Goal: Task Accomplishment & Management: Complete application form

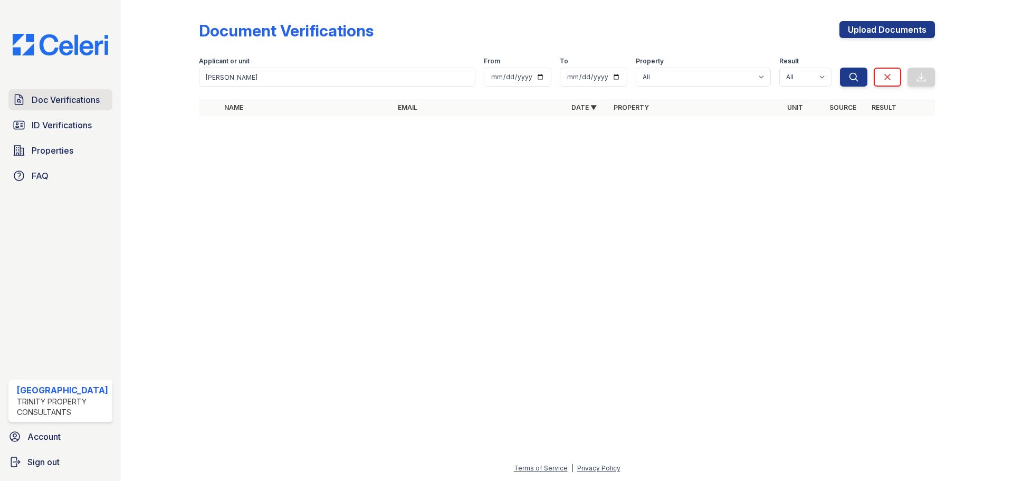
click at [78, 104] on span "Doc Verifications" at bounding box center [66, 99] width 68 height 13
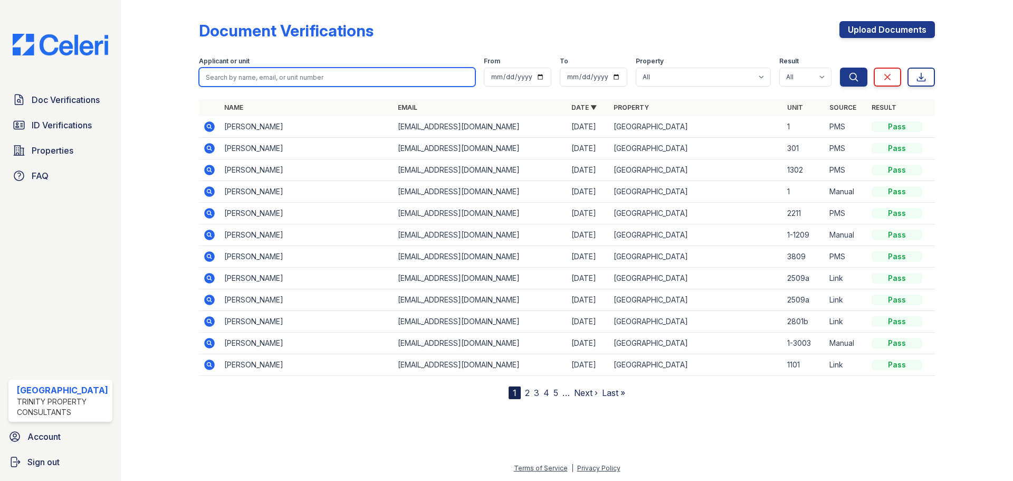
click at [262, 79] on input "search" at bounding box center [337, 77] width 276 height 19
type input "juan"
click at [840, 68] on button "Search" at bounding box center [853, 77] width 27 height 19
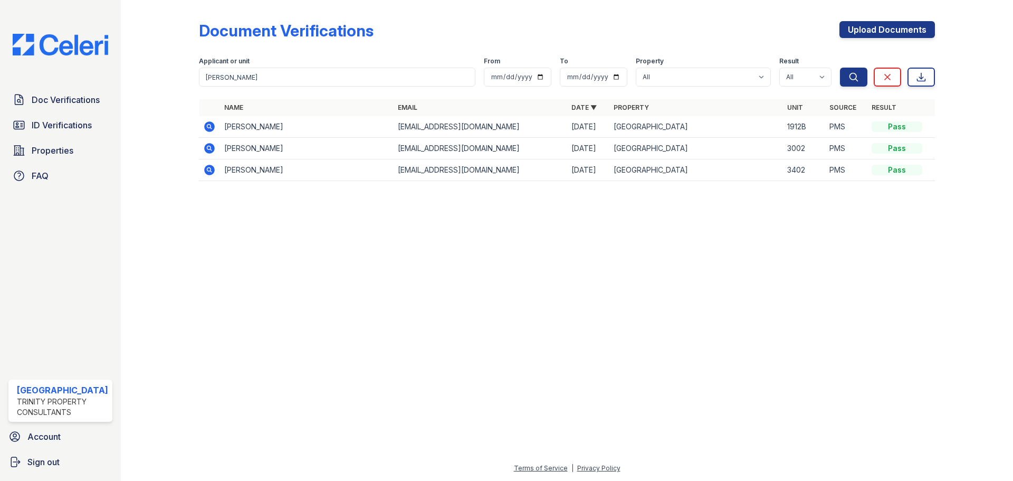
click at [205, 125] on icon at bounding box center [209, 126] width 11 height 11
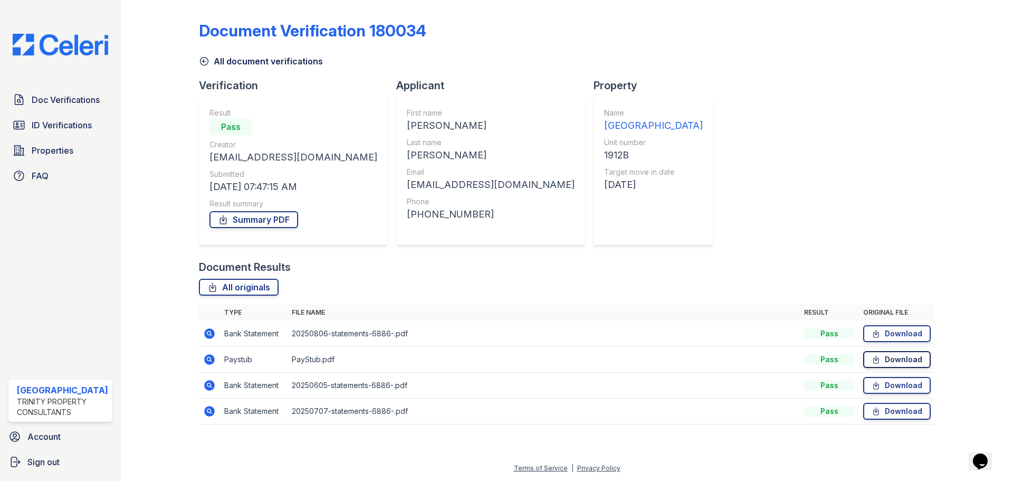
click at [874, 355] on icon at bounding box center [876, 359] width 9 height 11
click at [891, 356] on link "Download" at bounding box center [897, 359] width 68 height 17
click at [249, 215] on link "Summary PDF" at bounding box center [253, 219] width 89 height 17
click at [51, 102] on span "Doc Verifications" at bounding box center [66, 99] width 68 height 13
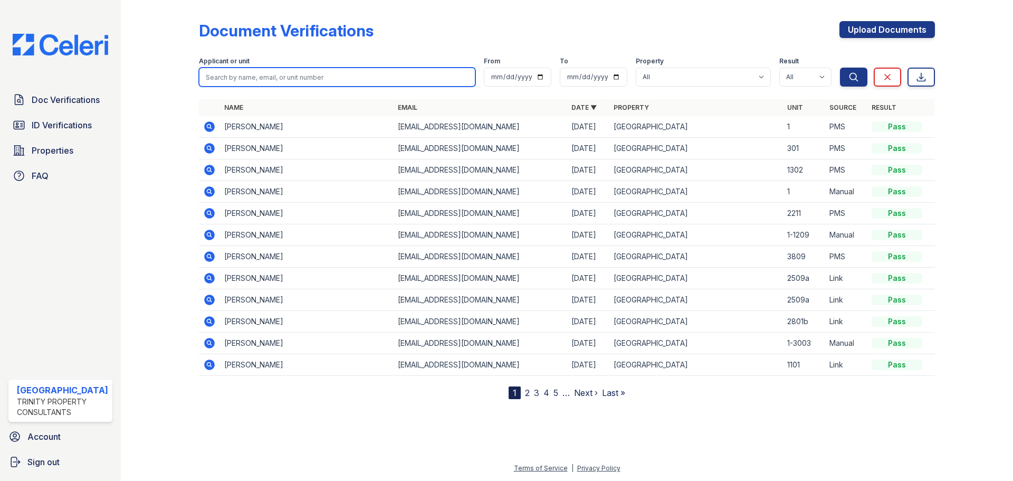
click at [275, 82] on input "search" at bounding box center [337, 77] width 276 height 19
type input "johny"
click at [840, 68] on button "Search" at bounding box center [853, 77] width 27 height 19
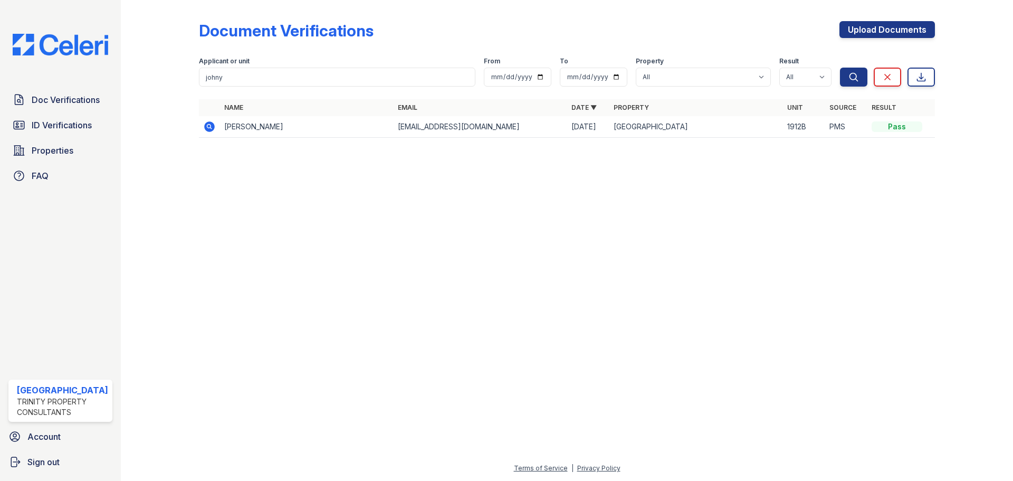
click at [211, 123] on icon at bounding box center [209, 126] width 11 height 11
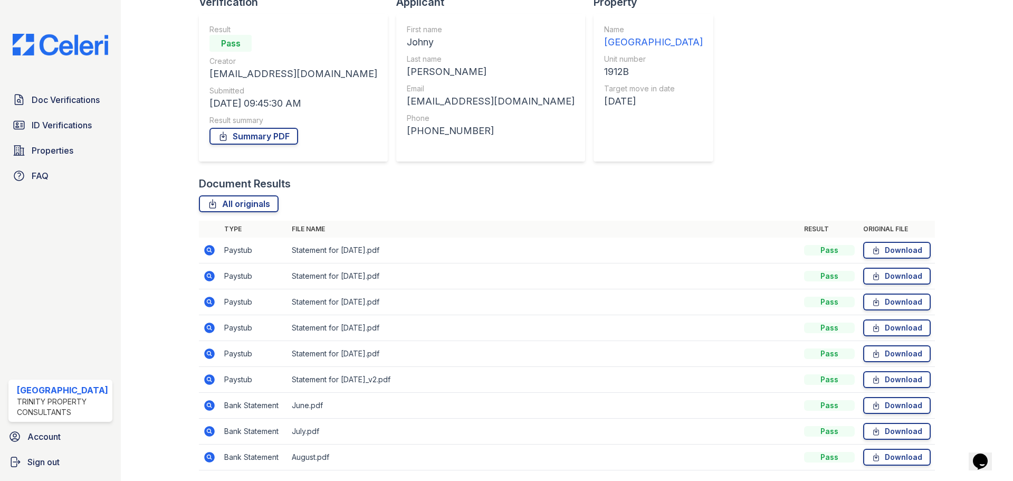
scroll to position [119, 0]
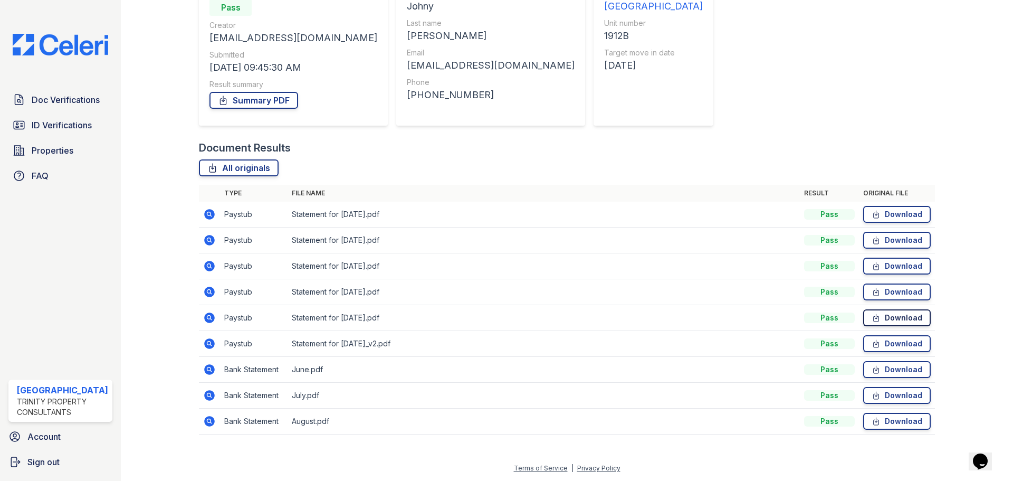
click at [883, 315] on link "Download" at bounding box center [897, 317] width 68 height 17
click at [884, 341] on link "Download" at bounding box center [897, 343] width 68 height 17
click at [250, 100] on link "Summary PDF" at bounding box center [253, 100] width 89 height 17
click at [66, 102] on span "Doc Verifications" at bounding box center [66, 99] width 68 height 13
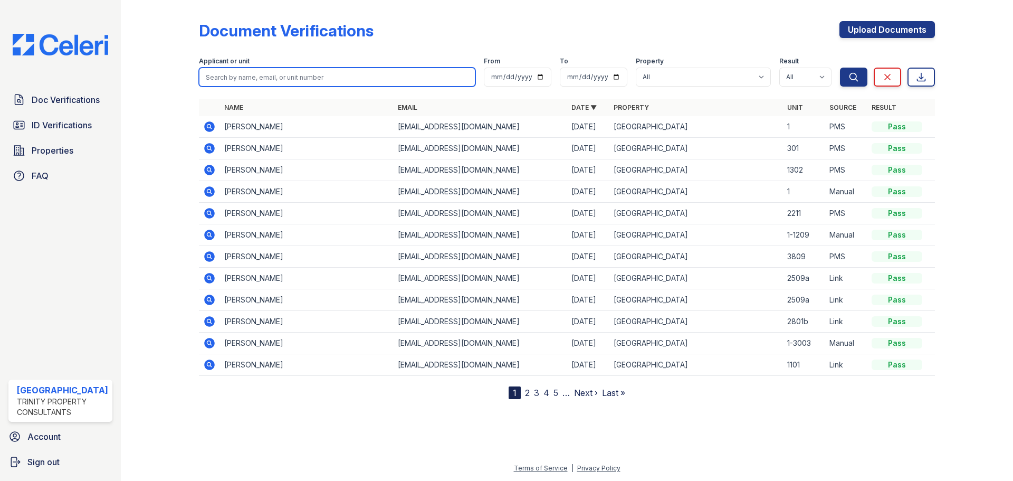
click at [268, 76] on input "search" at bounding box center [337, 77] width 276 height 19
type input "jung"
click at [840, 68] on button "Search" at bounding box center [853, 77] width 27 height 19
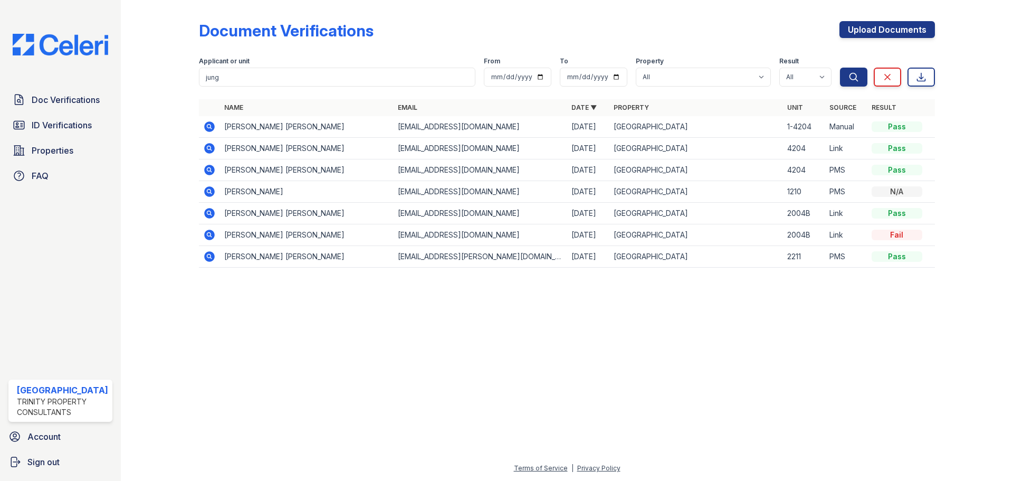
click at [213, 189] on icon at bounding box center [209, 191] width 11 height 11
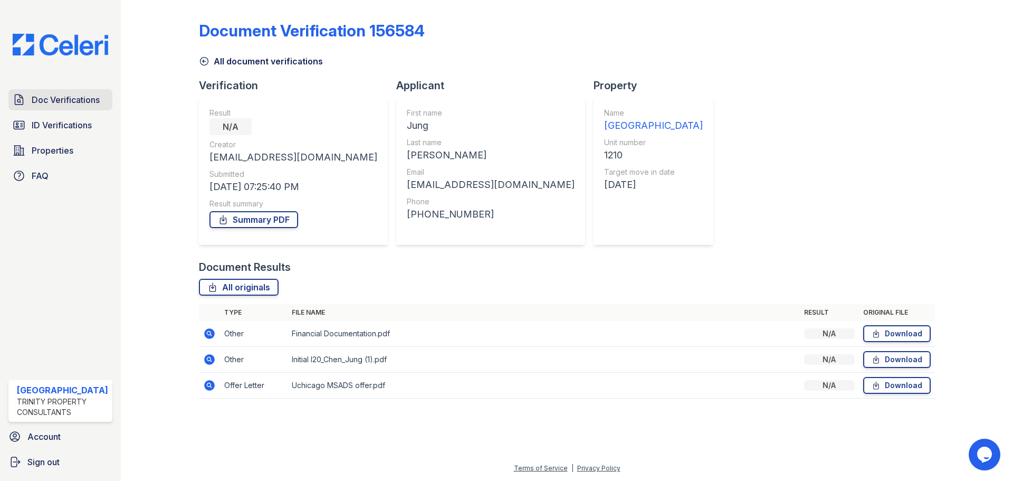
click at [91, 104] on span "Doc Verifications" at bounding box center [66, 99] width 68 height 13
click at [86, 101] on span "Doc Verifications" at bounding box center [66, 99] width 68 height 13
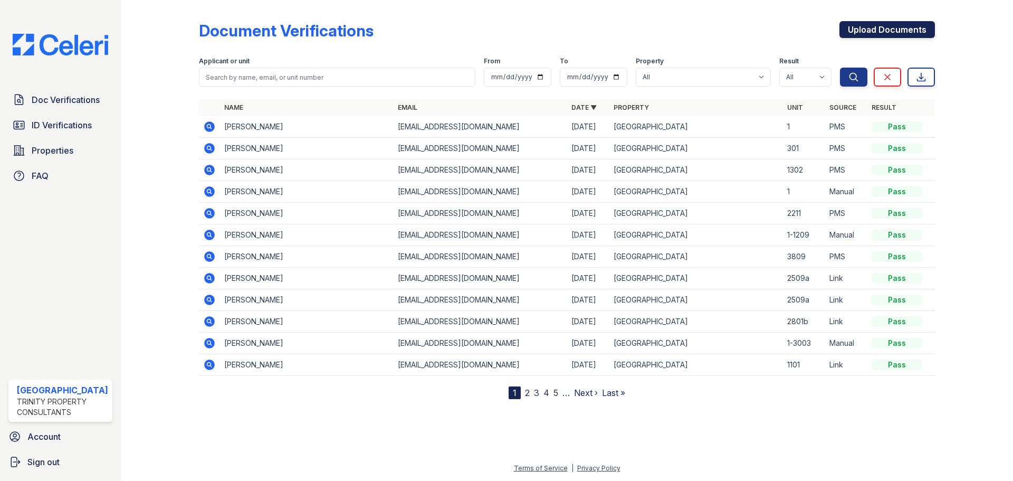
click at [904, 30] on link "Upload Documents" at bounding box center [887, 29] width 96 height 17
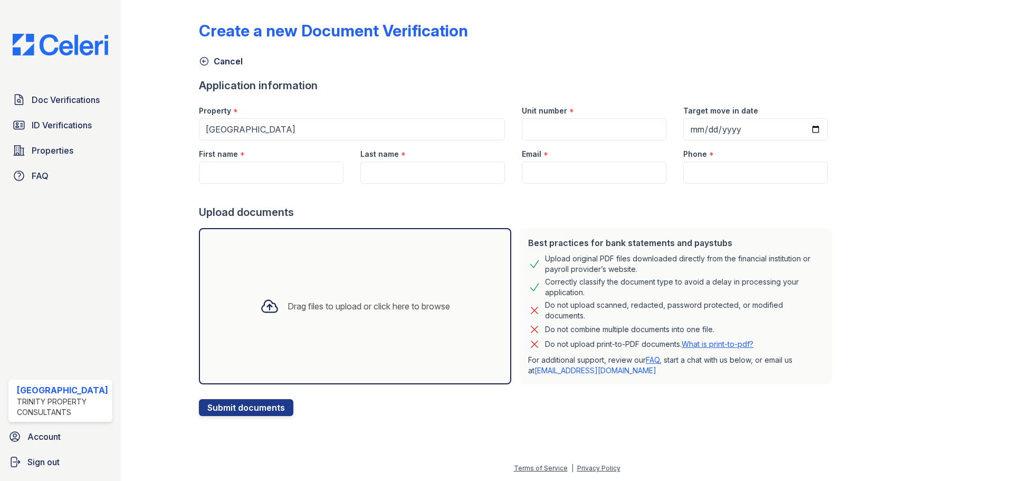
click at [330, 291] on div "Drag files to upload or click here to browse" at bounding box center [355, 306] width 207 height 36
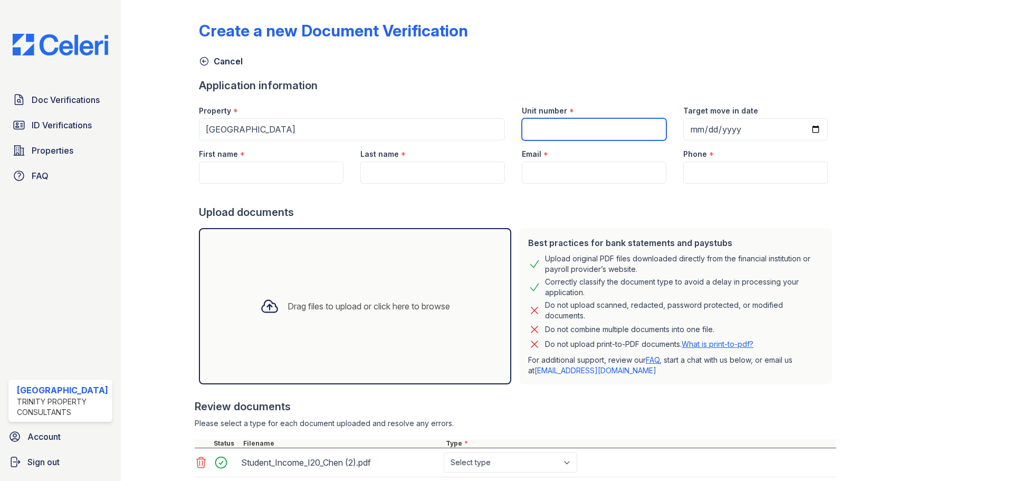
click at [551, 127] on input "Unit number" at bounding box center [594, 129] width 145 height 22
type input "2-1210"
click at [691, 130] on input "Target move in date" at bounding box center [755, 129] width 145 height 22
type input "2025-09-01"
click at [244, 173] on input "First name" at bounding box center [271, 172] width 145 height 22
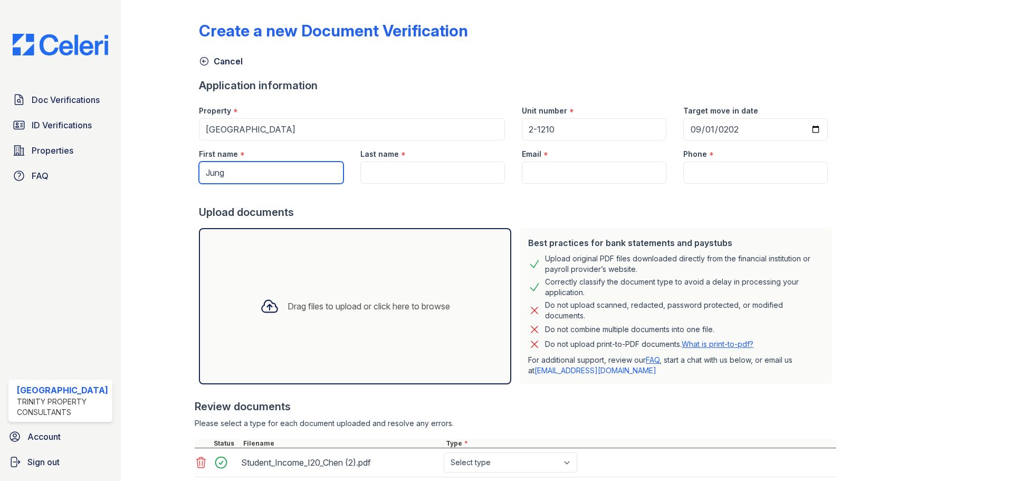
type input "Jung"
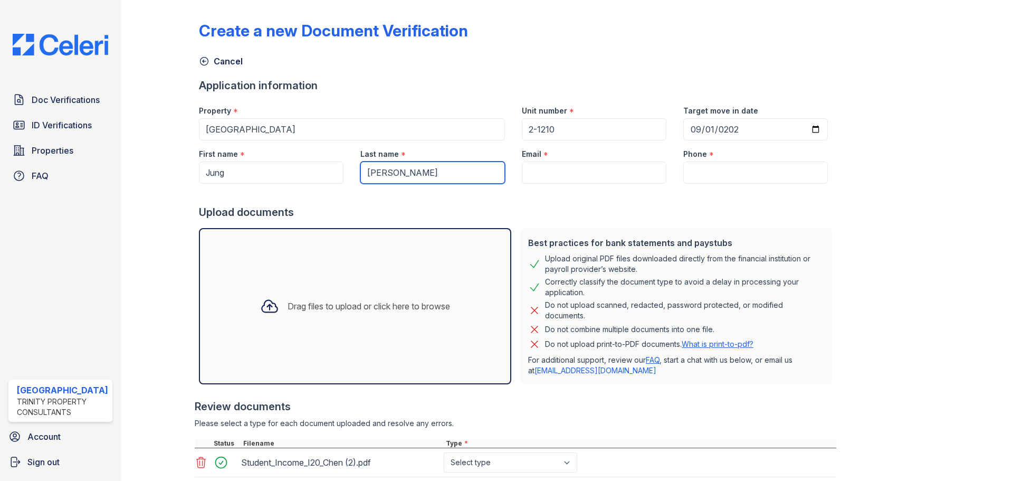
type input "Chen"
click at [619, 179] on input "Email" at bounding box center [594, 172] width 145 height 22
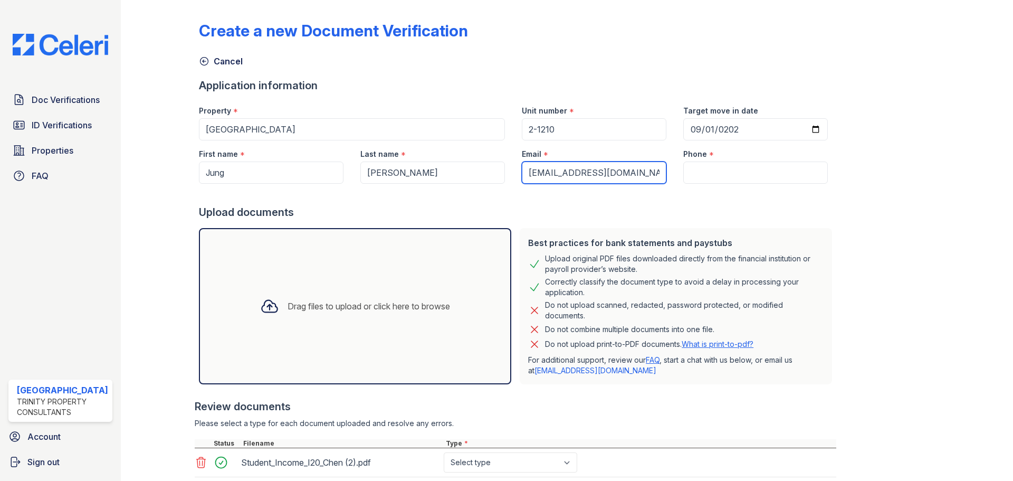
type input "jcjc@gmail.com"
click at [750, 182] on input "Phone" at bounding box center [755, 172] width 145 height 22
type input "2"
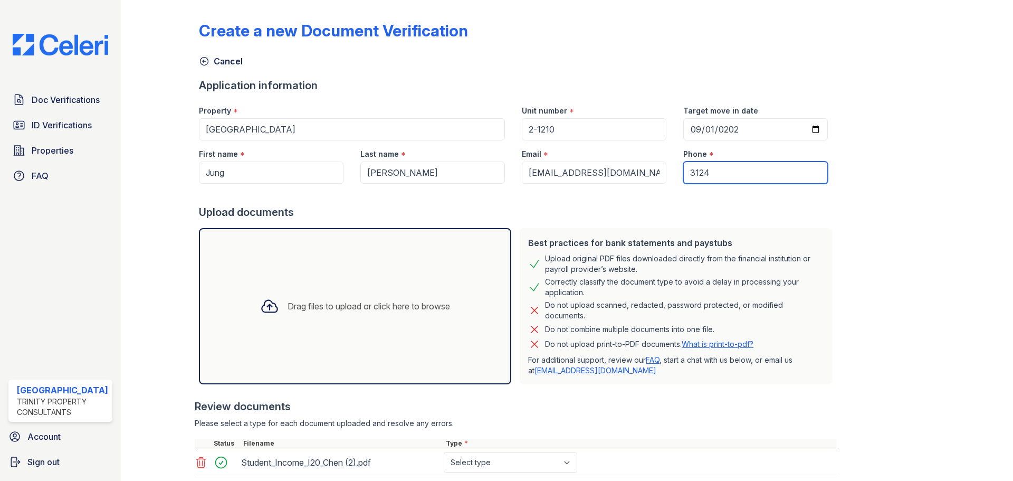
type input "3124706040"
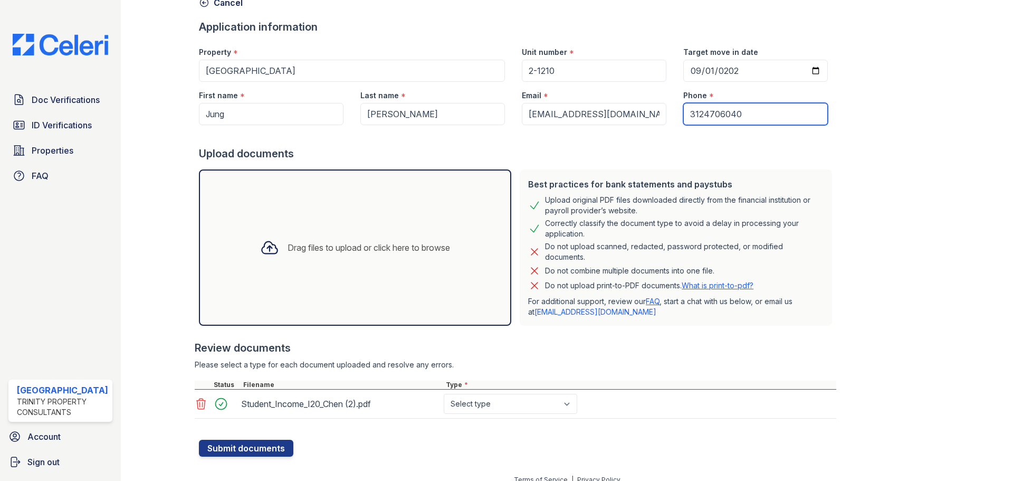
scroll to position [70, 0]
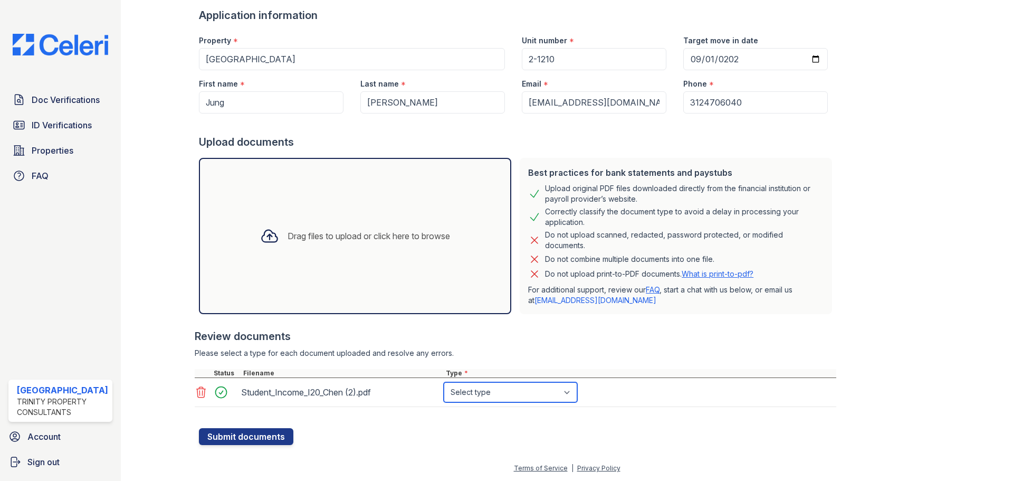
click at [489, 396] on select "Select type Paystub Bank Statement Offer Letter Tax Documents Benefit Award Let…" at bounding box center [510, 392] width 133 height 20
select select "benefit_award_letter"
click at [444, 382] on select "Select type Paystub Bank Statement Offer Letter Tax Documents Benefit Award Let…" at bounding box center [510, 392] width 133 height 20
click at [233, 440] on button "Submit documents" at bounding box center [246, 436] width 94 height 17
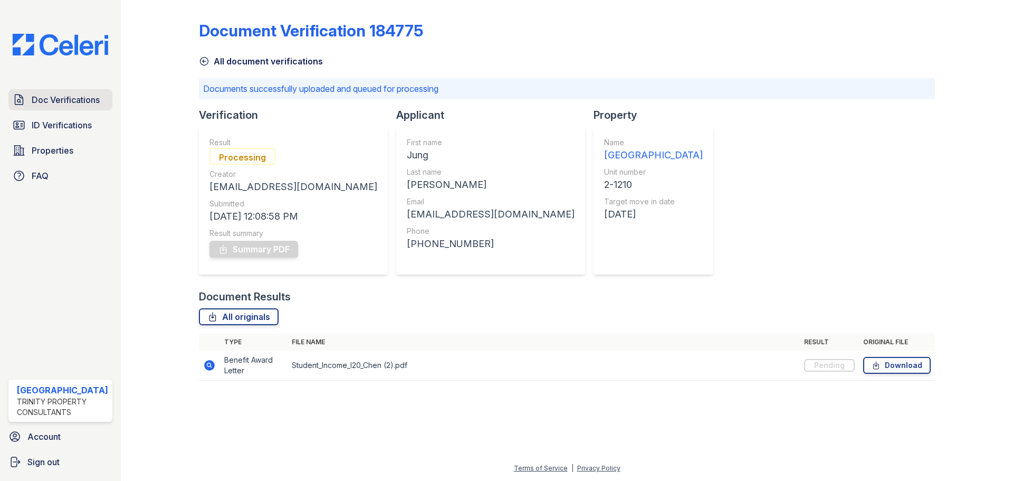
click at [79, 100] on span "Doc Verifications" at bounding box center [66, 99] width 68 height 13
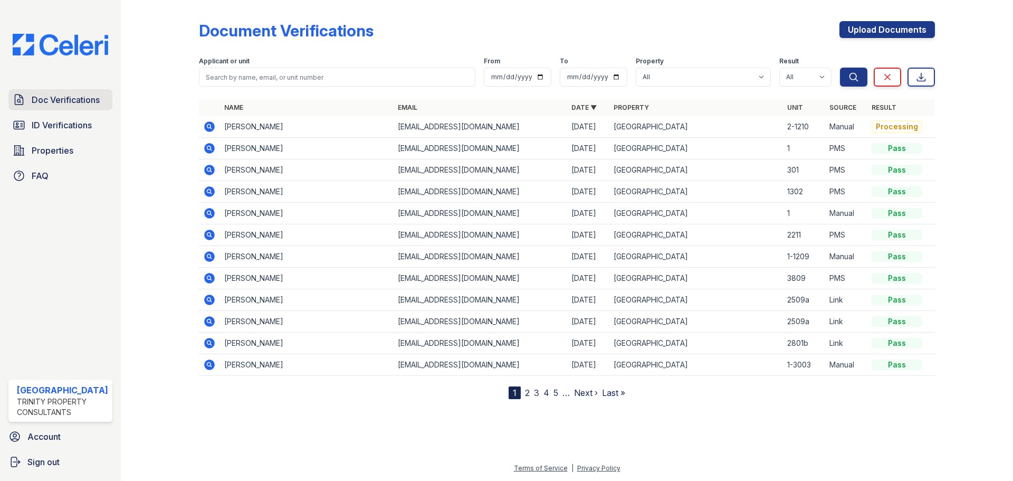
click at [104, 103] on link "Doc Verifications" at bounding box center [60, 99] width 104 height 21
click at [211, 125] on icon at bounding box center [209, 126] width 11 height 11
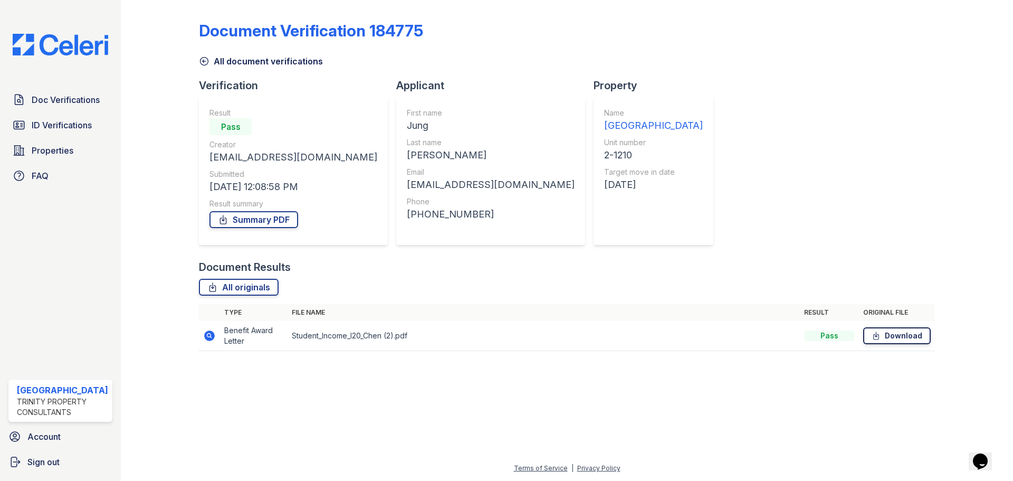
click at [902, 335] on link "Download" at bounding box center [897, 335] width 68 height 17
click at [268, 224] on link "Summary PDF" at bounding box center [253, 219] width 89 height 17
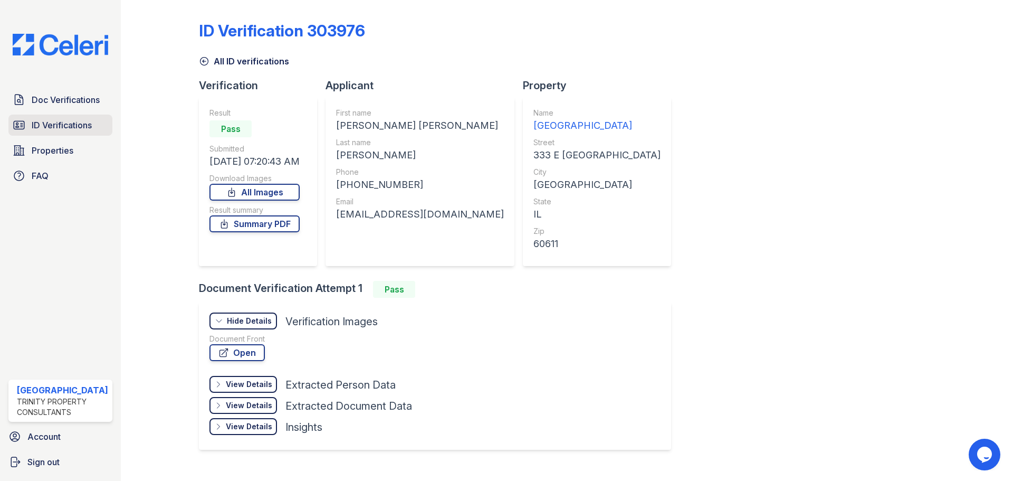
click at [61, 117] on link "ID Verifications" at bounding box center [60, 124] width 104 height 21
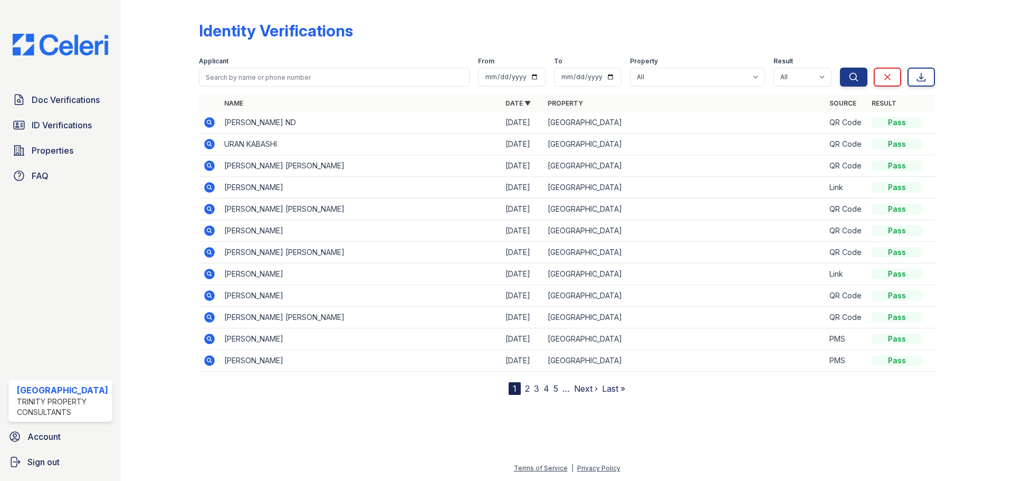
click at [209, 121] on icon at bounding box center [208, 121] width 3 height 3
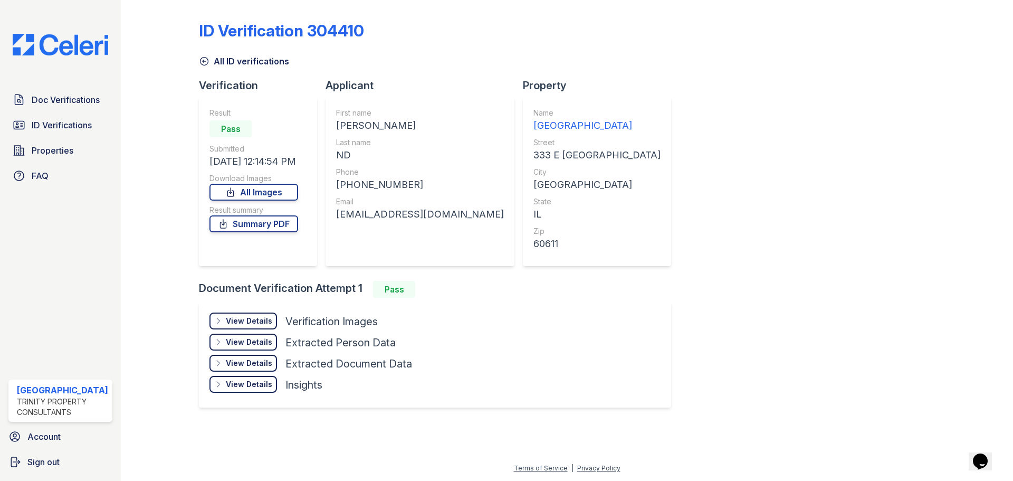
click at [256, 322] on div "View Details" at bounding box center [249, 321] width 46 height 11
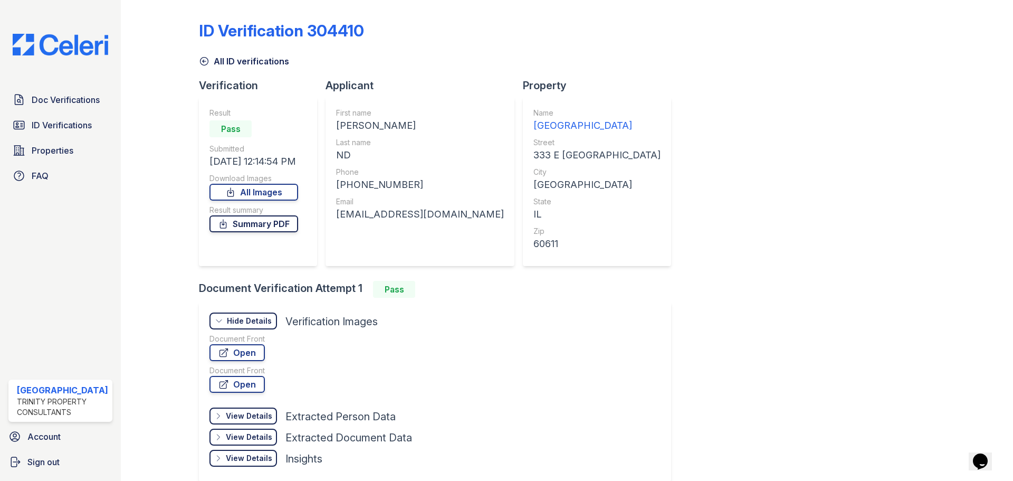
click at [252, 225] on link "Summary PDF" at bounding box center [253, 223] width 89 height 17
